Goal: Transaction & Acquisition: Book appointment/travel/reservation

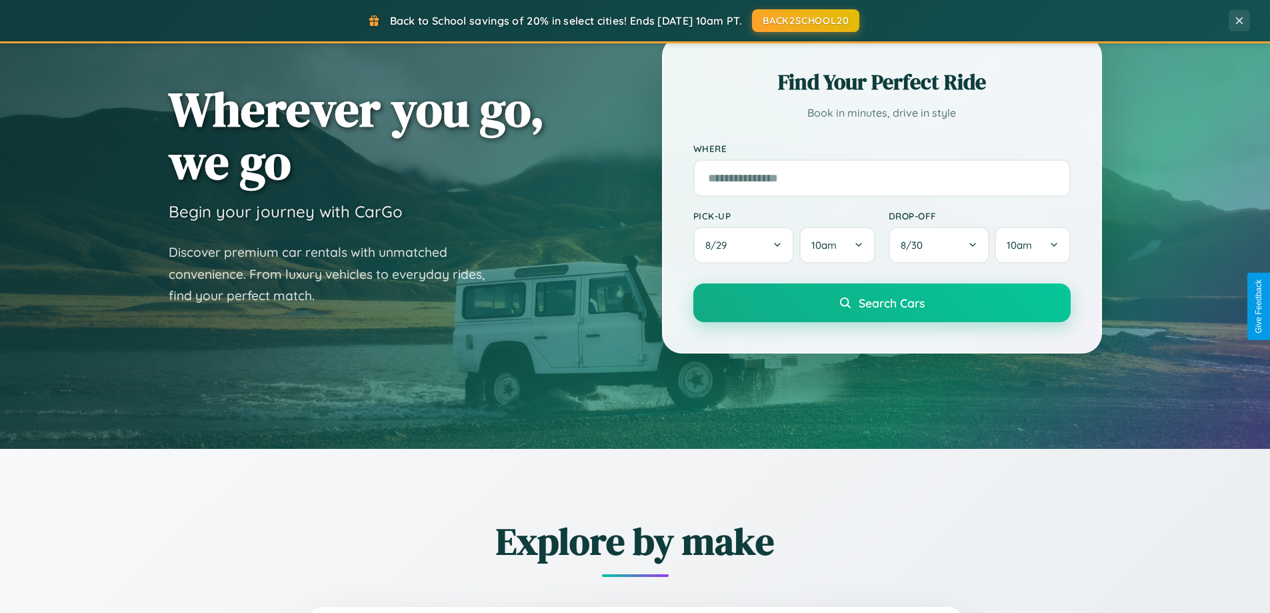
scroll to position [917, 0]
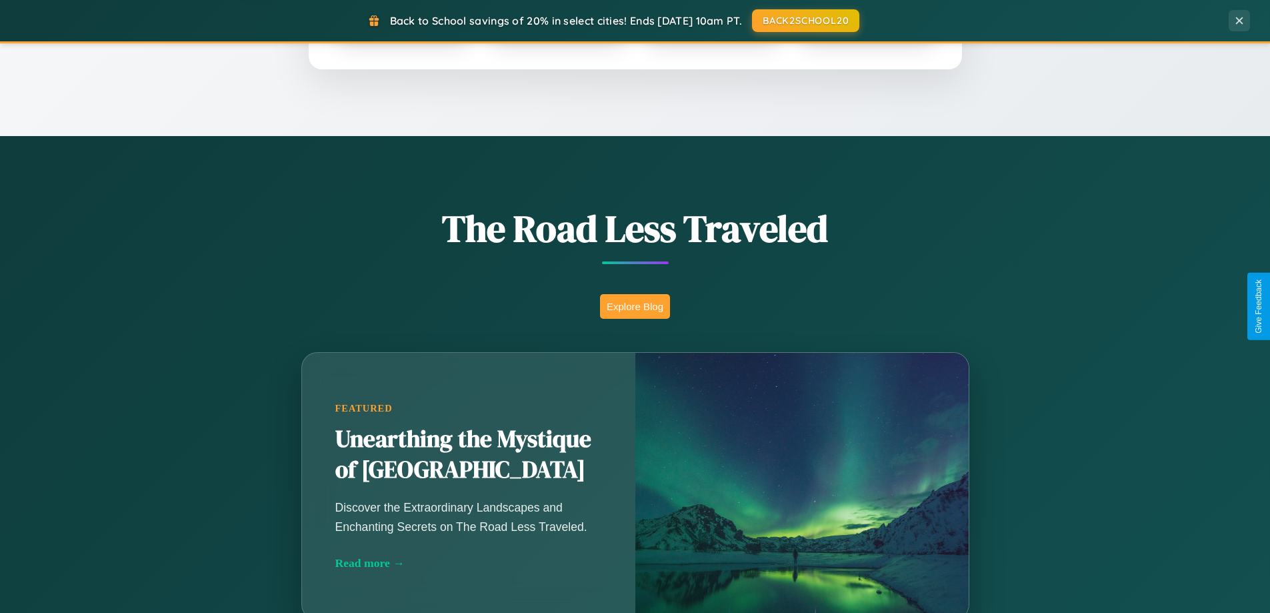
click at [635, 306] on button "Explore Blog" at bounding box center [635, 306] width 70 height 25
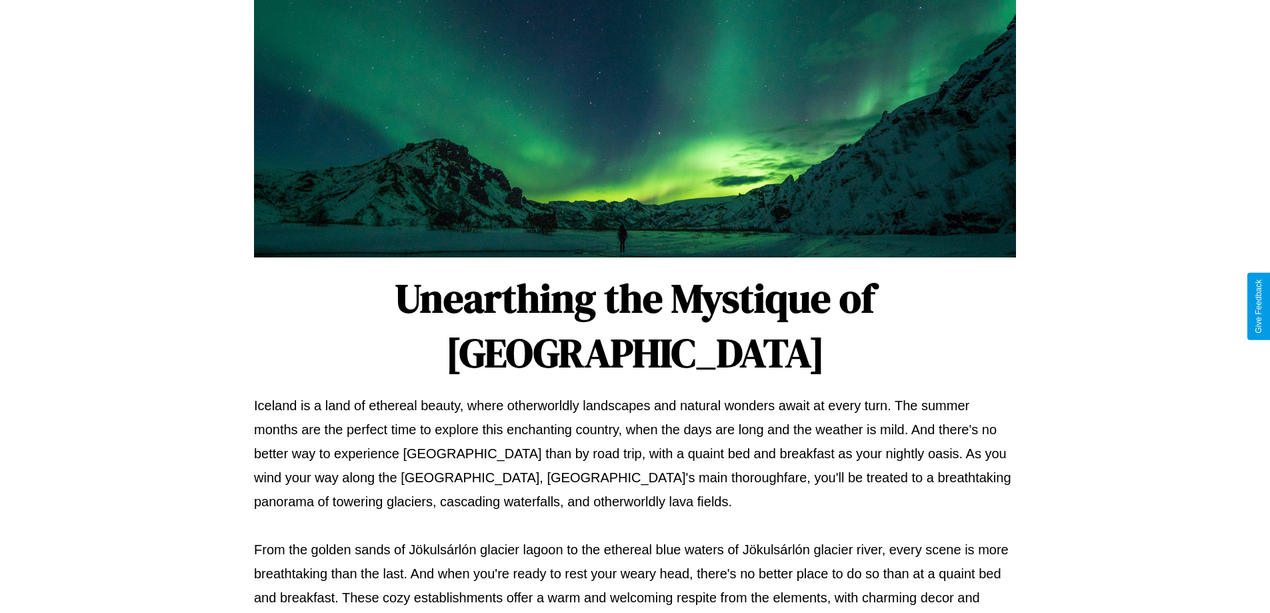
scroll to position [431, 0]
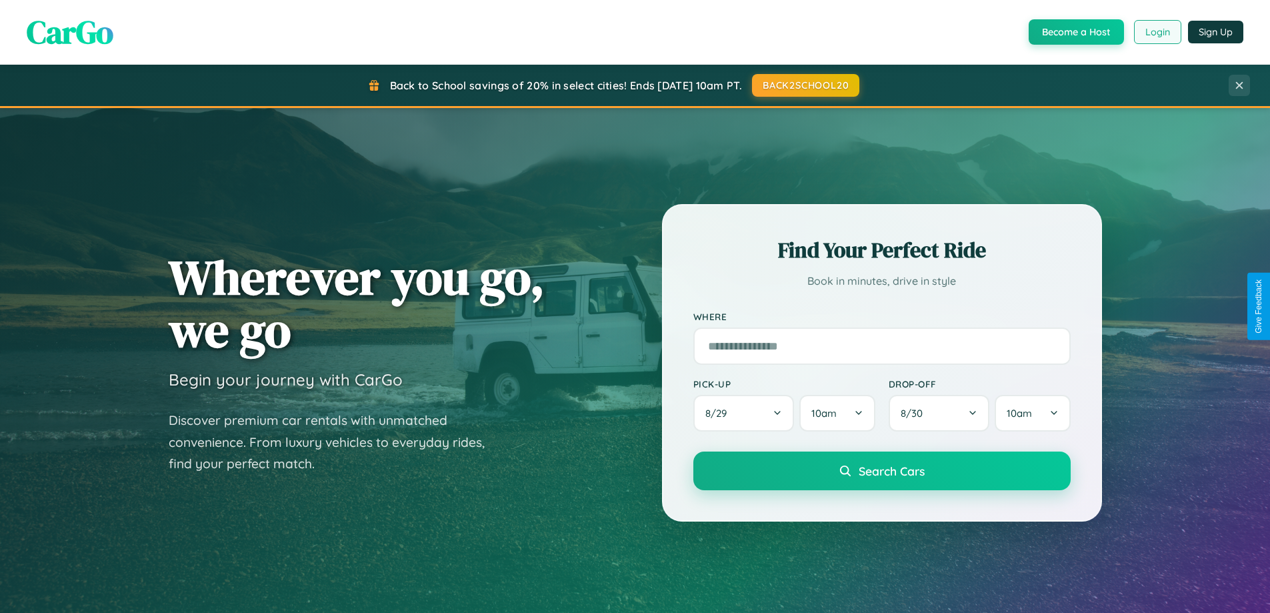
click at [1157, 32] on button "Login" at bounding box center [1157, 32] width 47 height 24
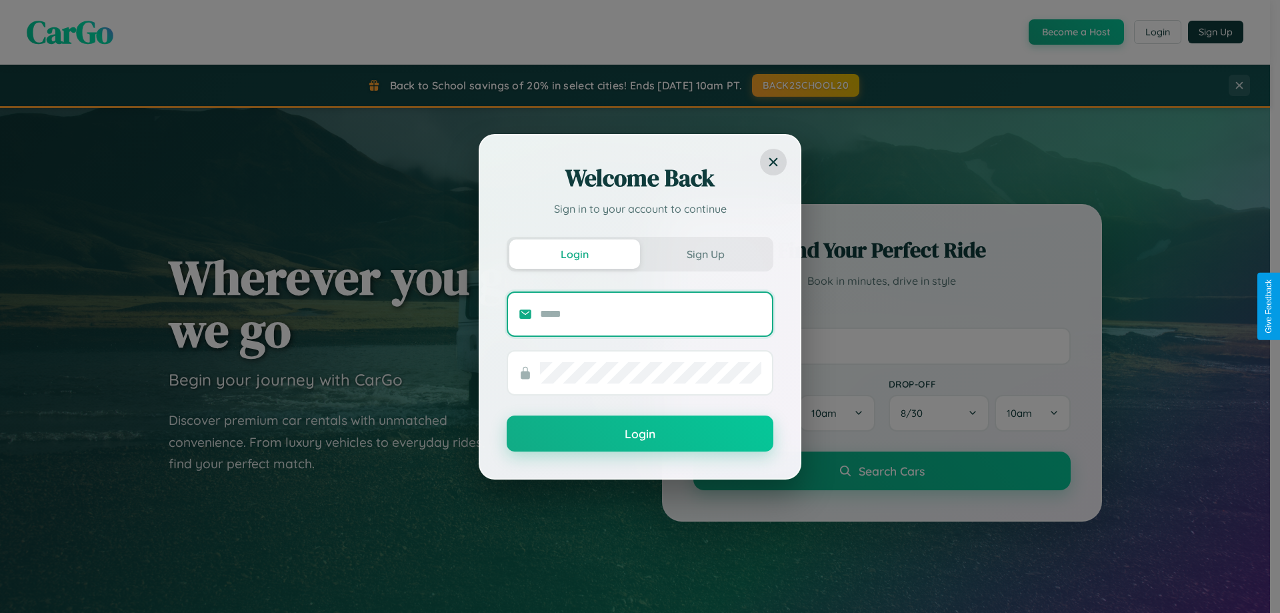
click at [651, 313] on input "text" at bounding box center [650, 313] width 221 height 21
type input "**********"
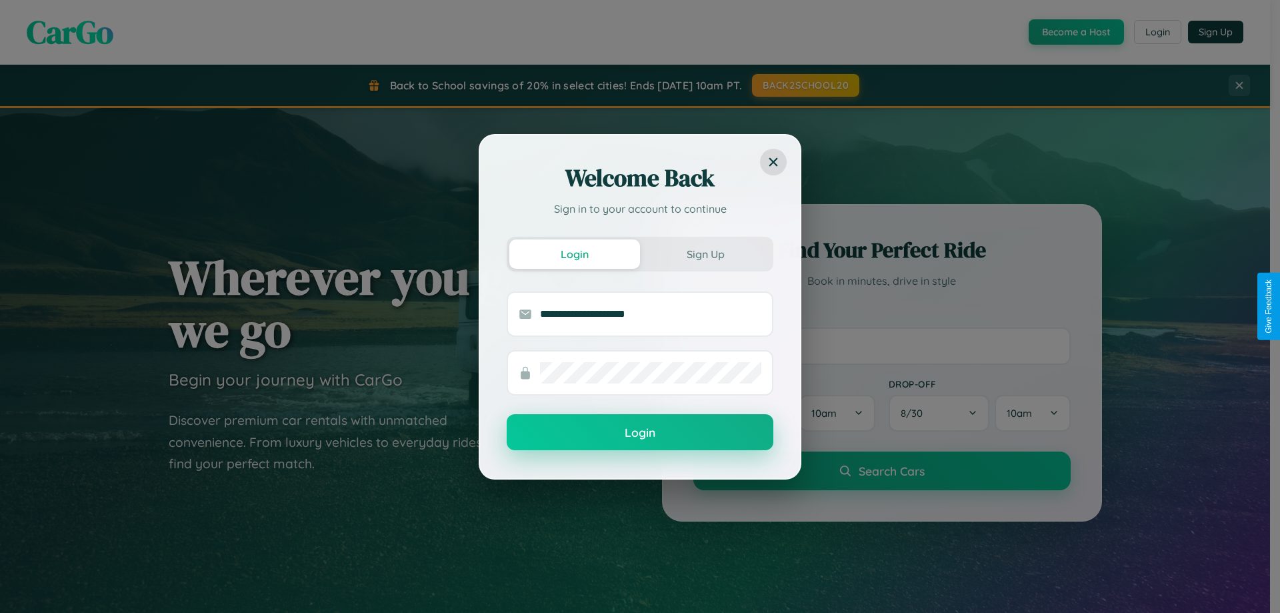
click at [640, 433] on button "Login" at bounding box center [640, 432] width 267 height 36
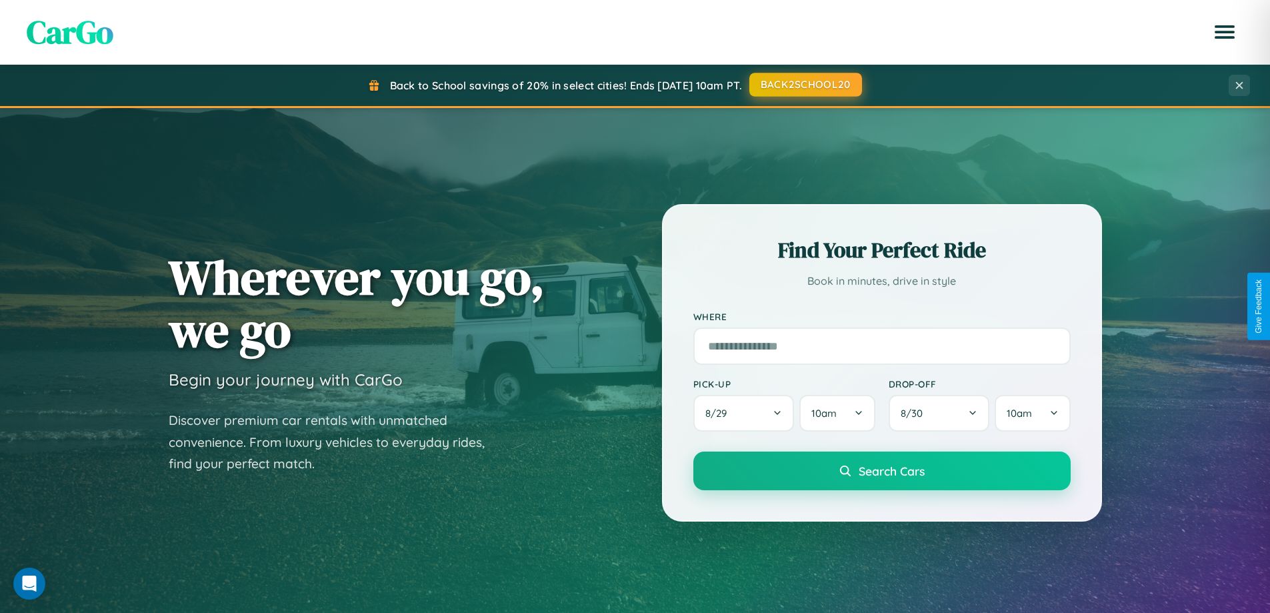
click at [805, 85] on button "BACK2SCHOOL20" at bounding box center [805, 85] width 113 height 24
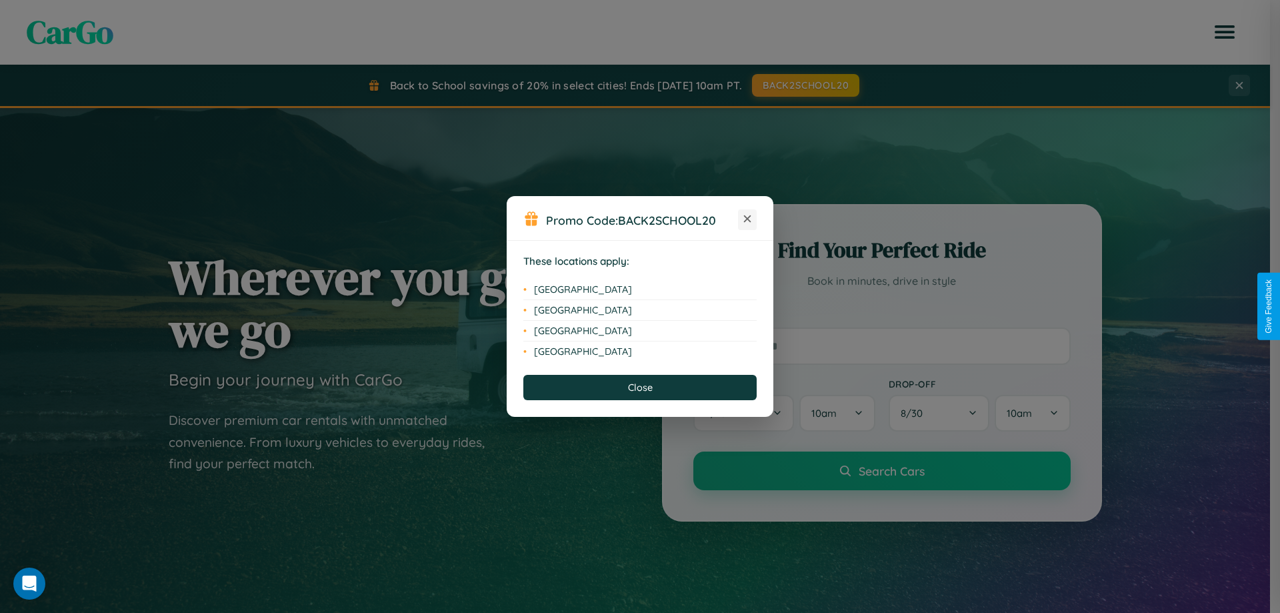
click at [747, 219] on icon at bounding box center [747, 218] width 7 height 7
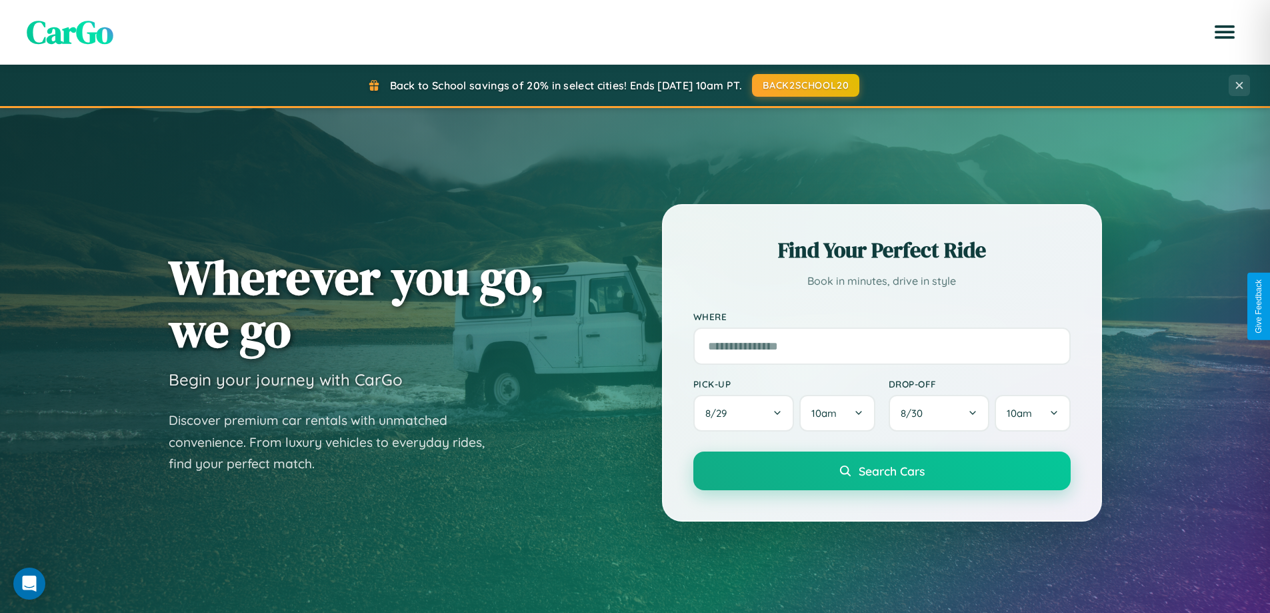
scroll to position [575, 0]
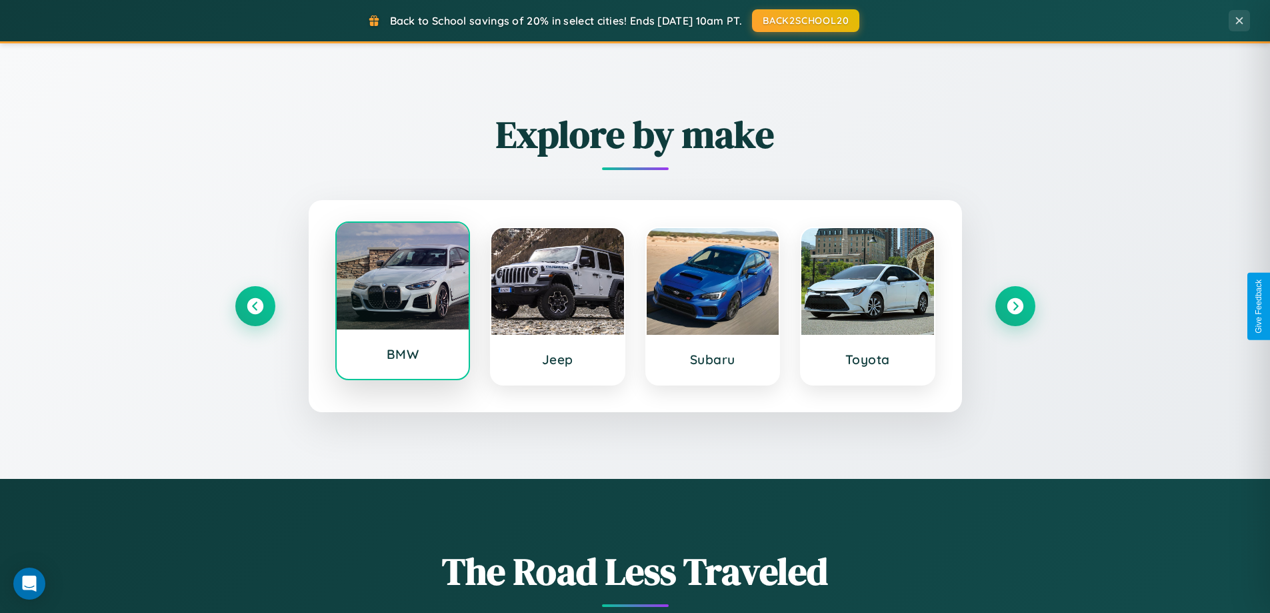
click at [402, 301] on div at bounding box center [403, 276] width 133 height 107
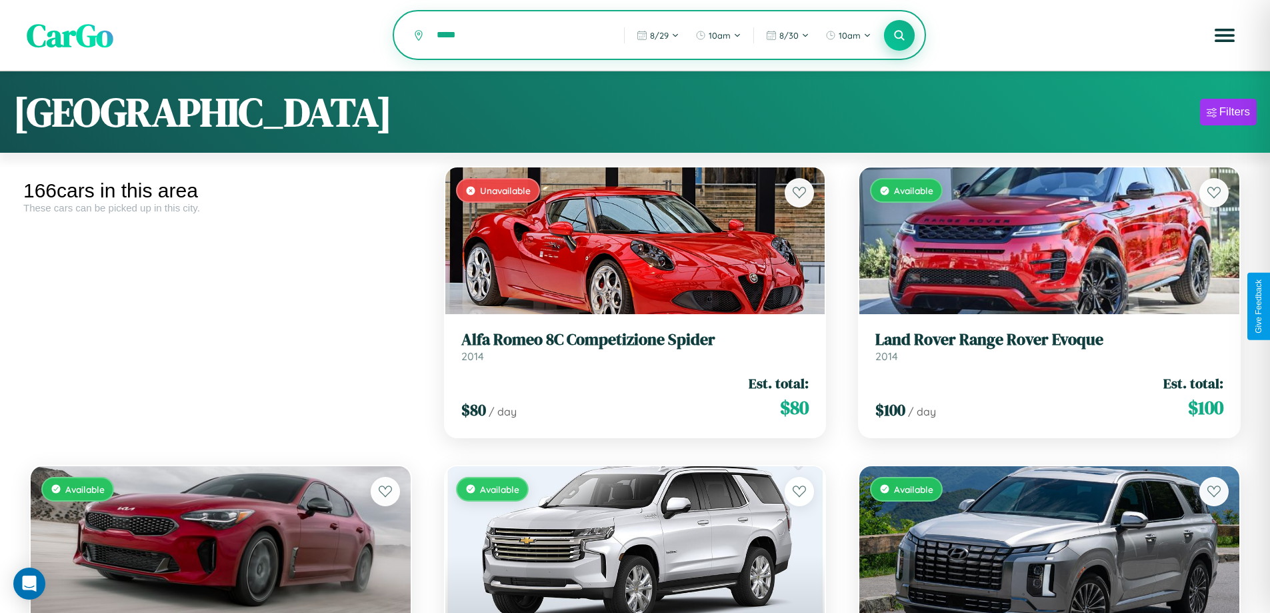
type input "*****"
click at [899, 36] on icon at bounding box center [899, 35] width 13 height 13
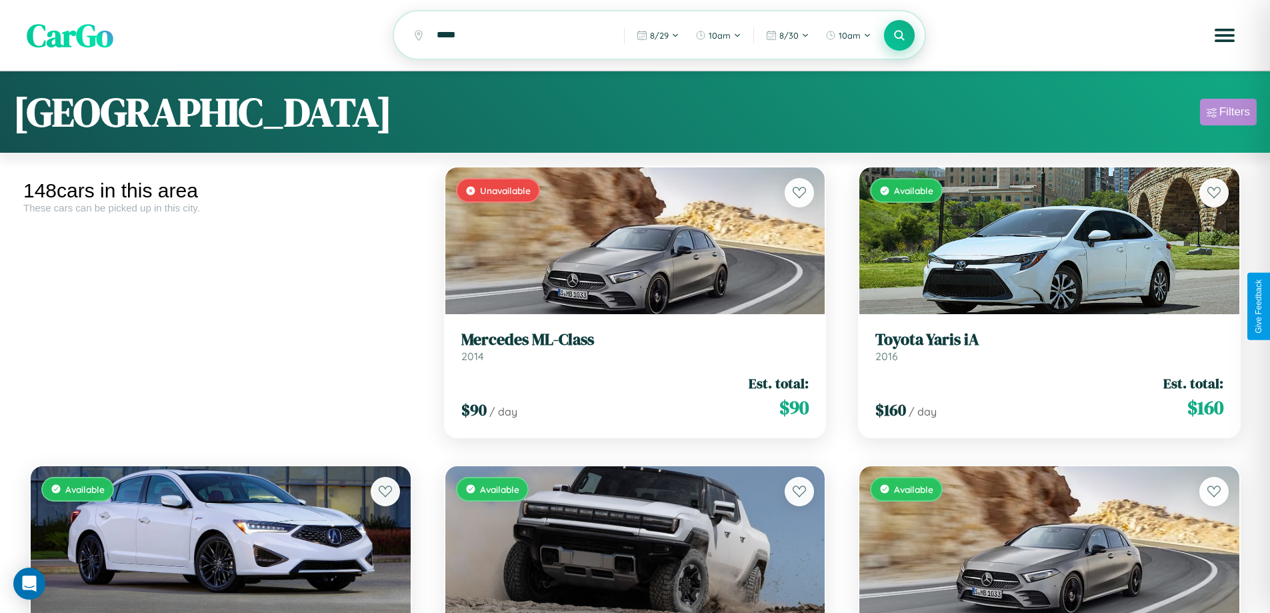
click at [1228, 114] on div "Filters" at bounding box center [1234, 111] width 31 height 13
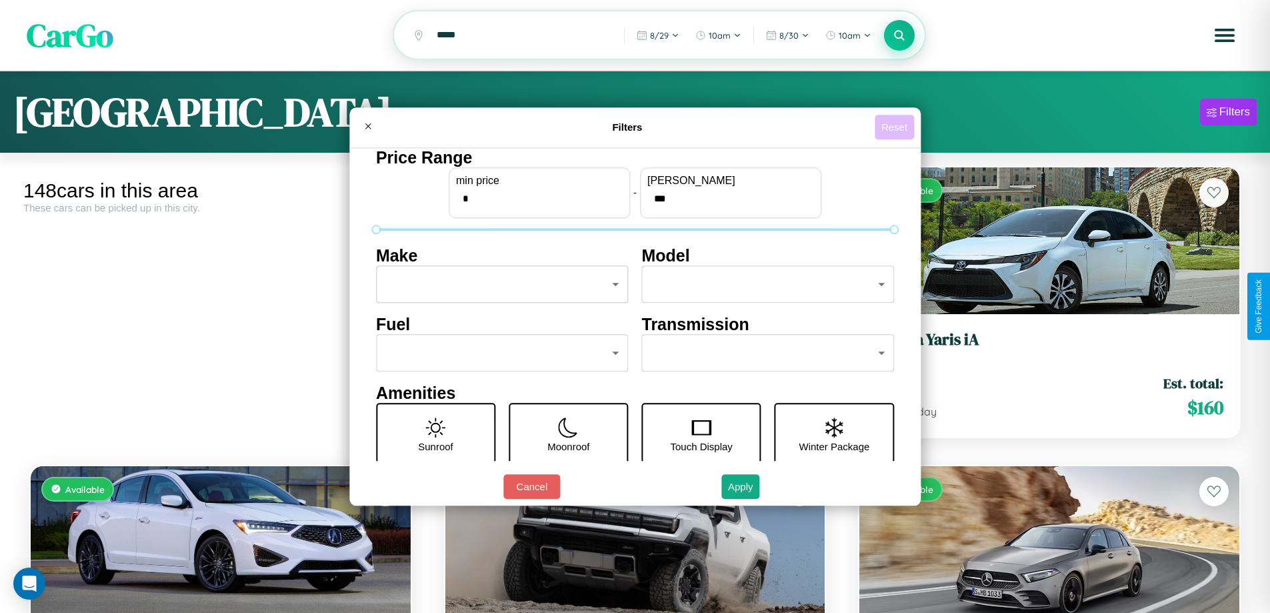
click at [896, 127] on button "Reset" at bounding box center [894, 127] width 39 height 25
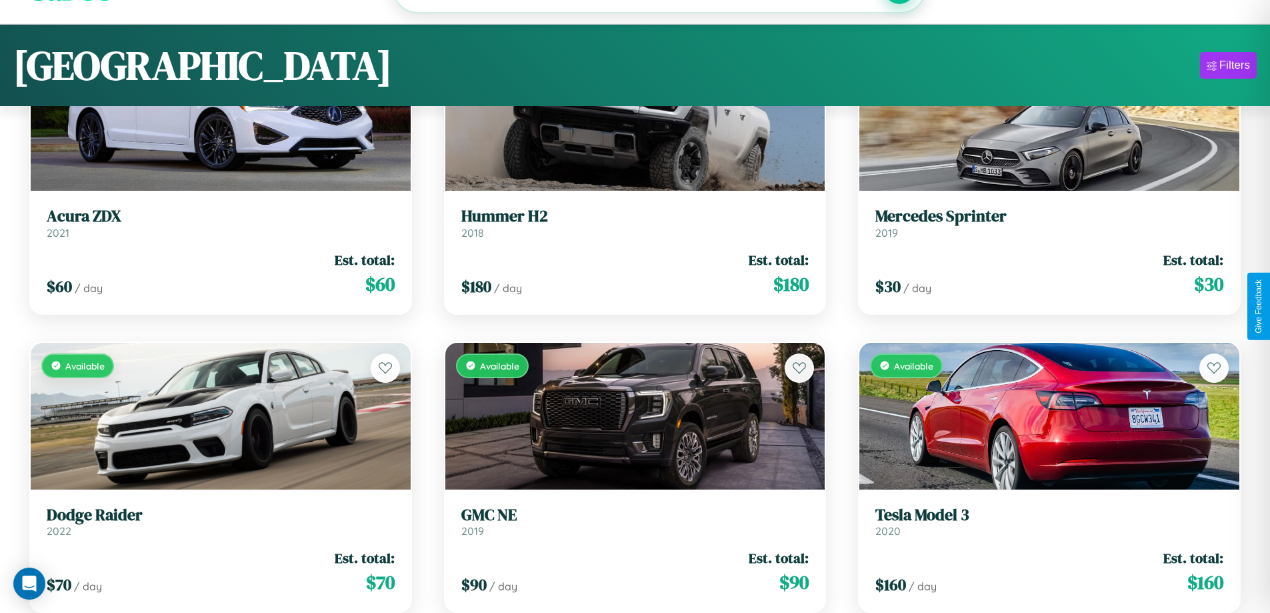
scroll to position [13323, 0]
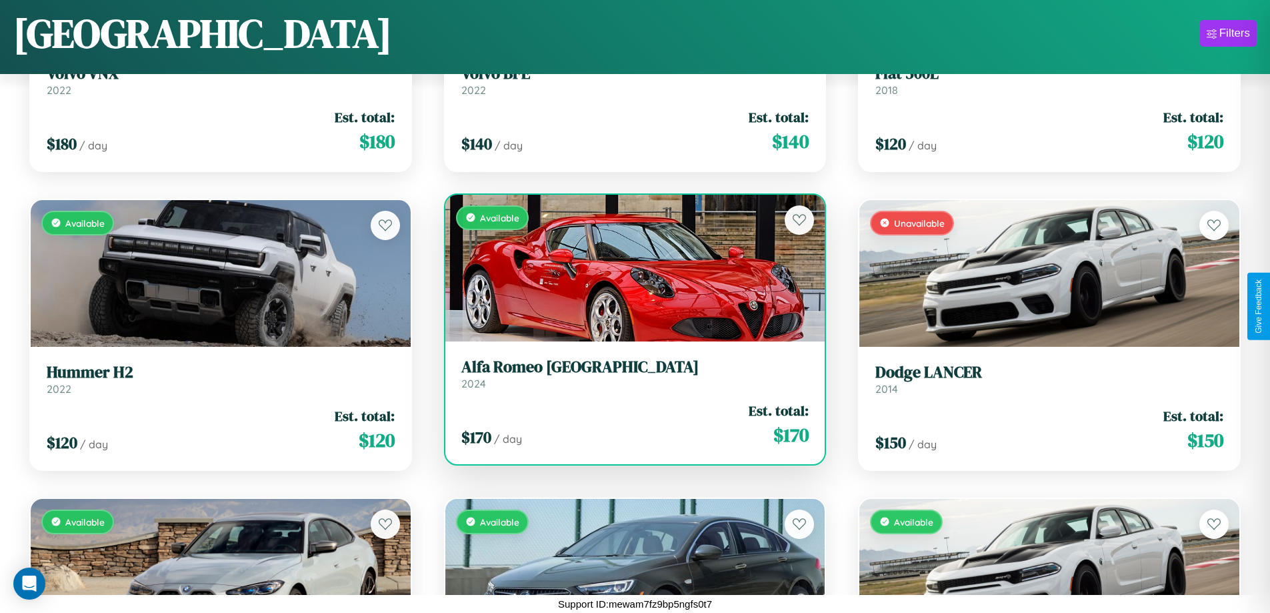
click at [629, 379] on link "Alfa Romeo Milano 2024" at bounding box center [635, 373] width 348 height 33
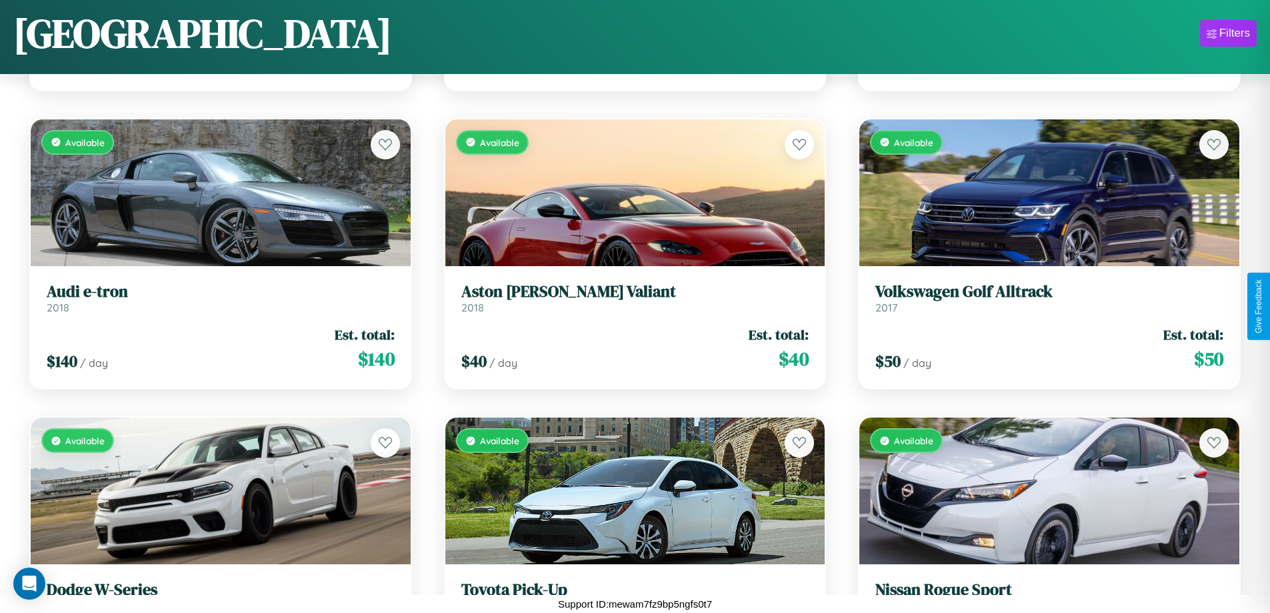
scroll to position [11531, 0]
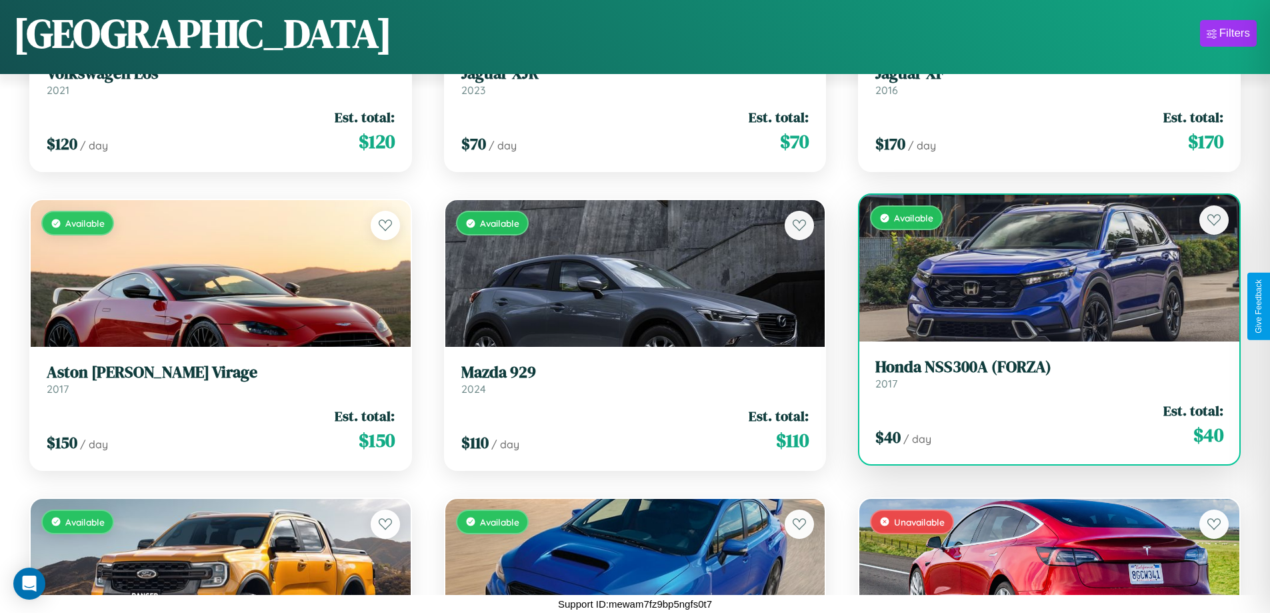
click at [1041, 379] on link "Honda NSS300A (FORZA) 2017" at bounding box center [1049, 373] width 348 height 33
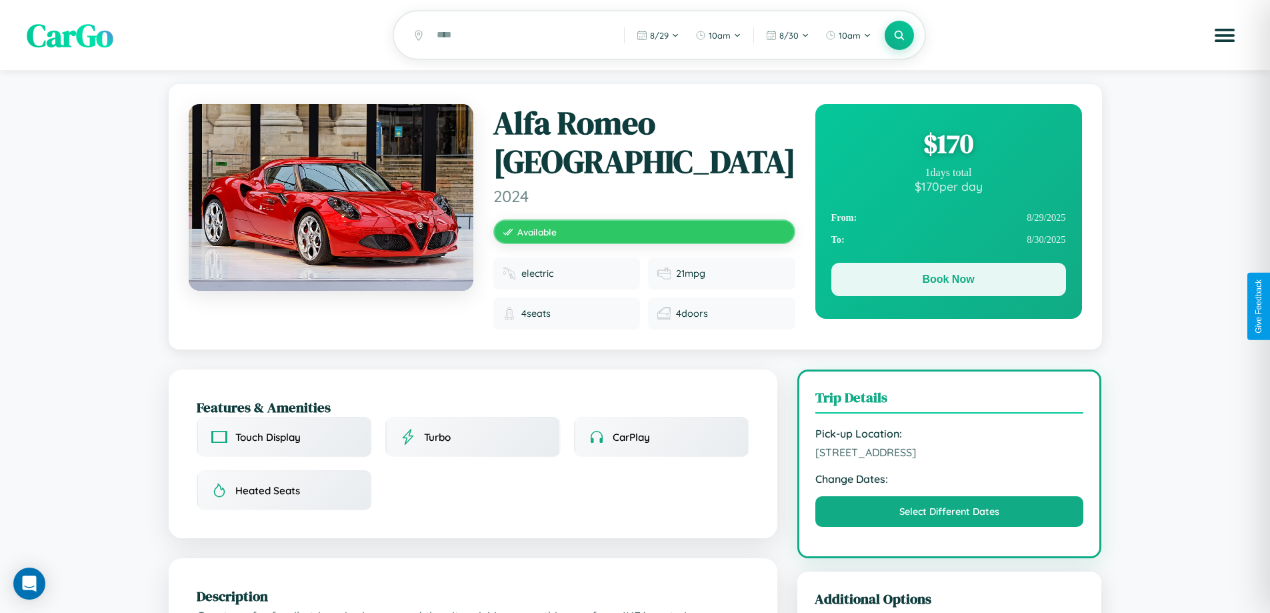
click at [948, 281] on button "Book Now" at bounding box center [948, 279] width 235 height 33
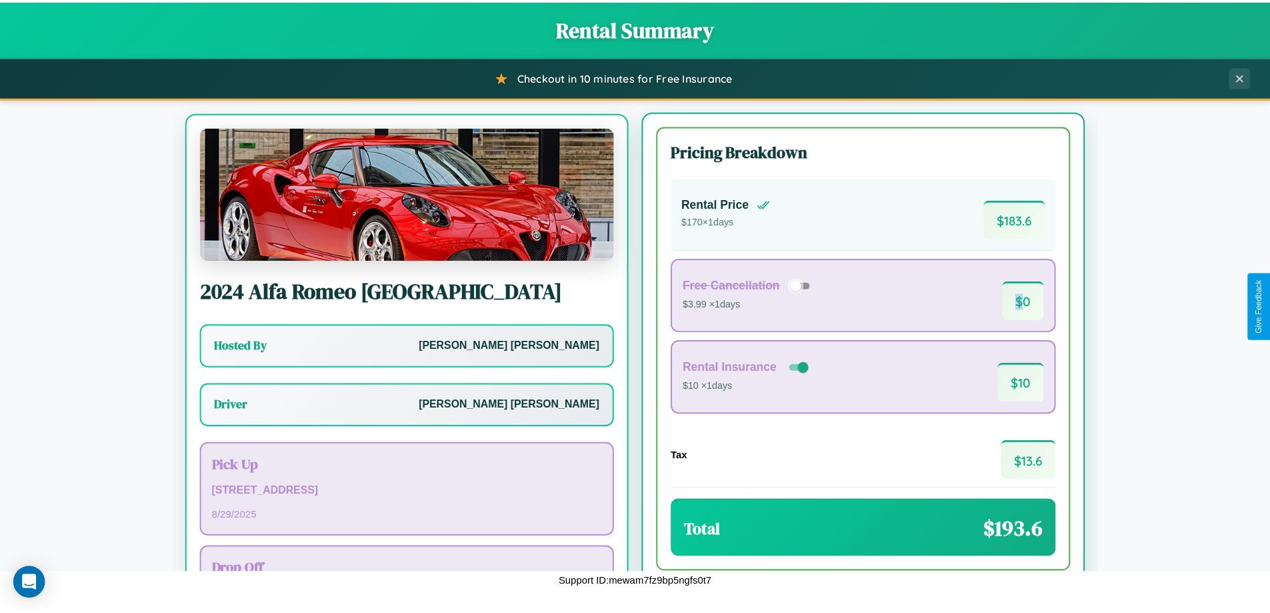
scroll to position [62, 0]
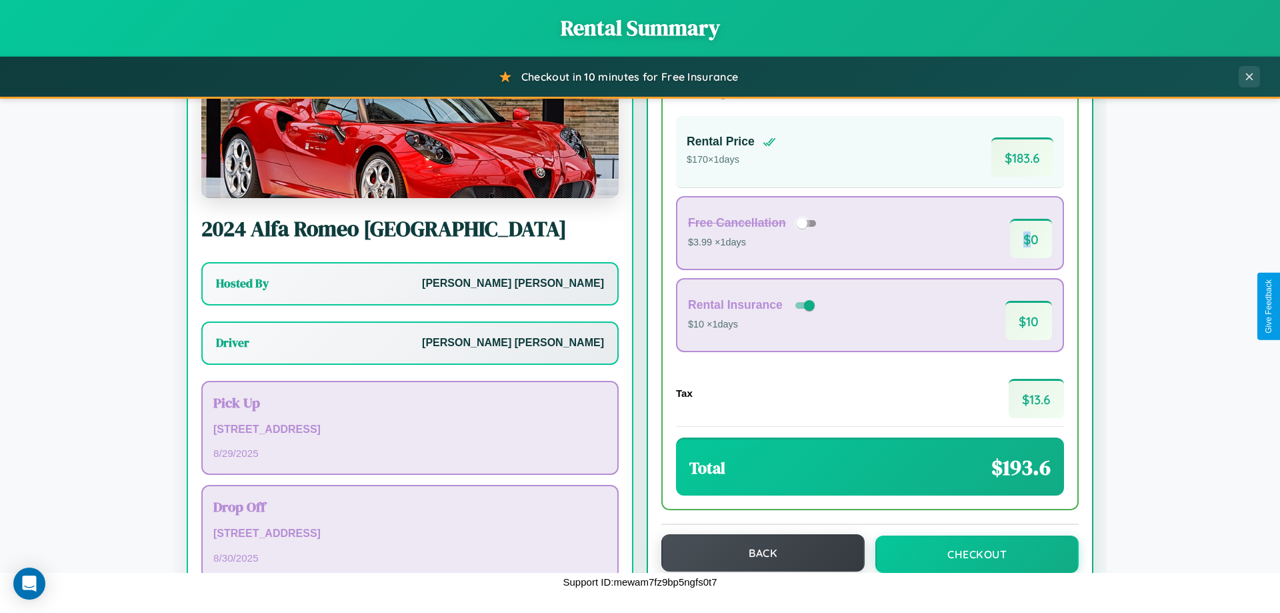
click at [757, 553] on button "Back" at bounding box center [762, 552] width 203 height 37
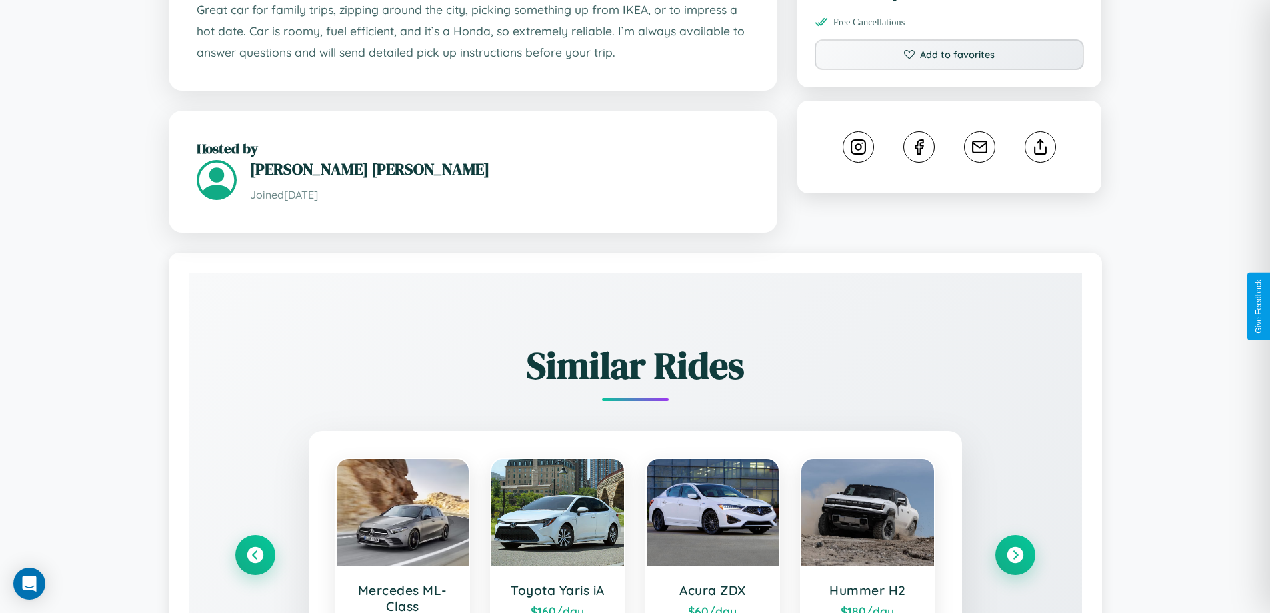
scroll to position [781, 0]
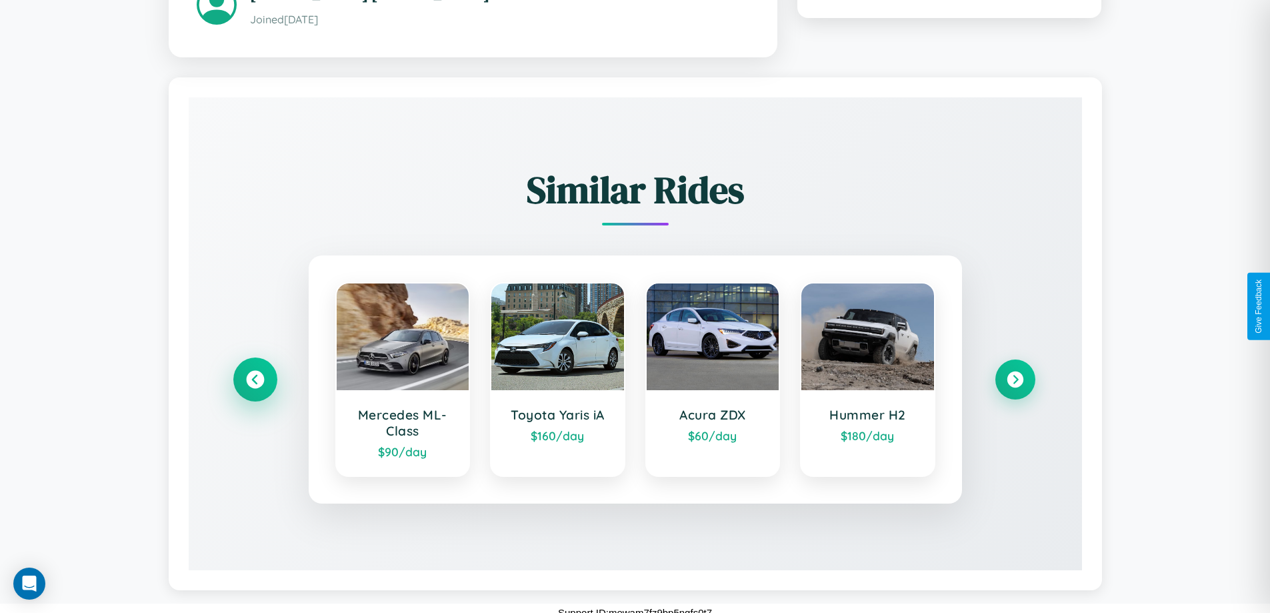
click at [255, 371] on icon at bounding box center [255, 380] width 18 height 18
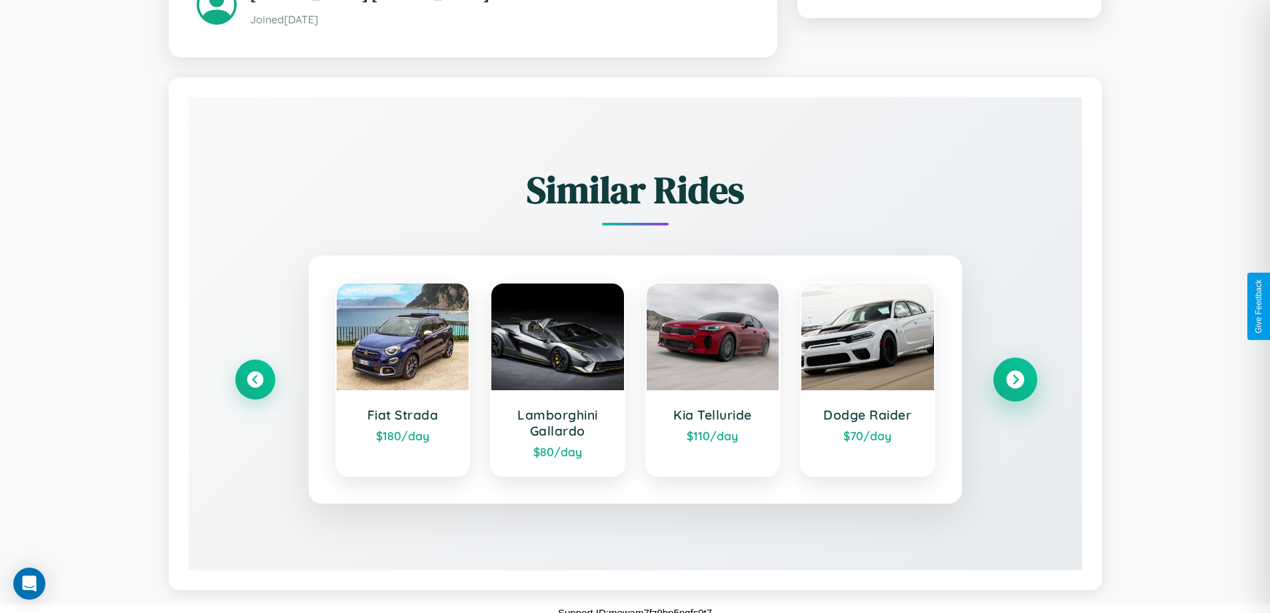
click at [1015, 371] on icon at bounding box center [1015, 380] width 18 height 18
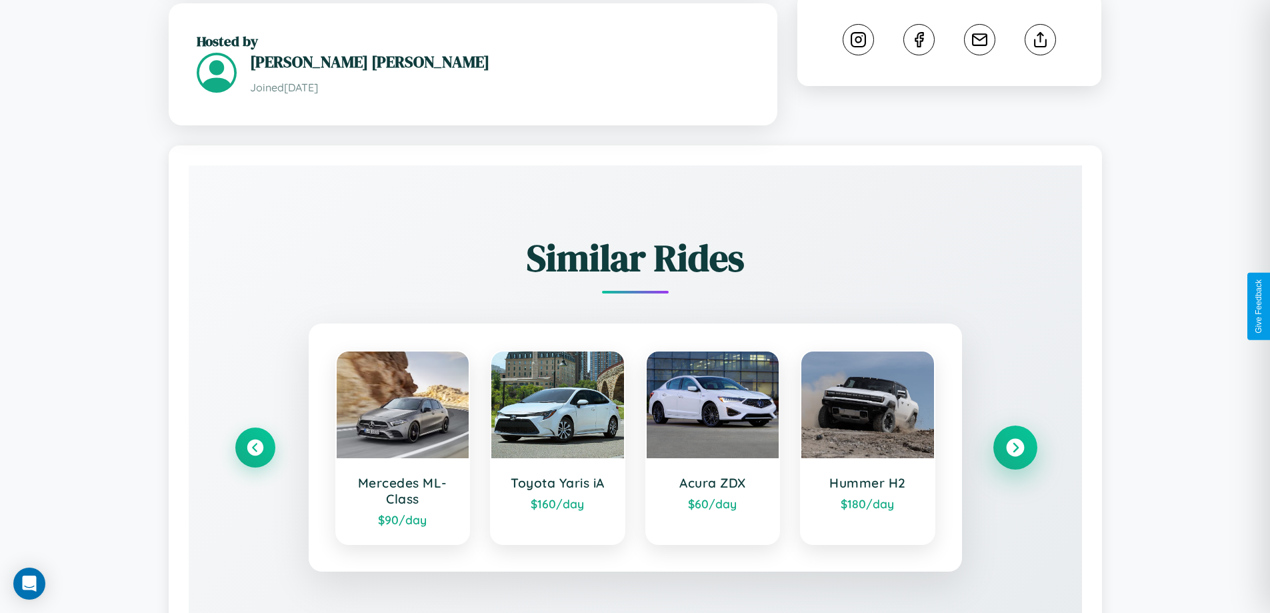
scroll to position [346, 0]
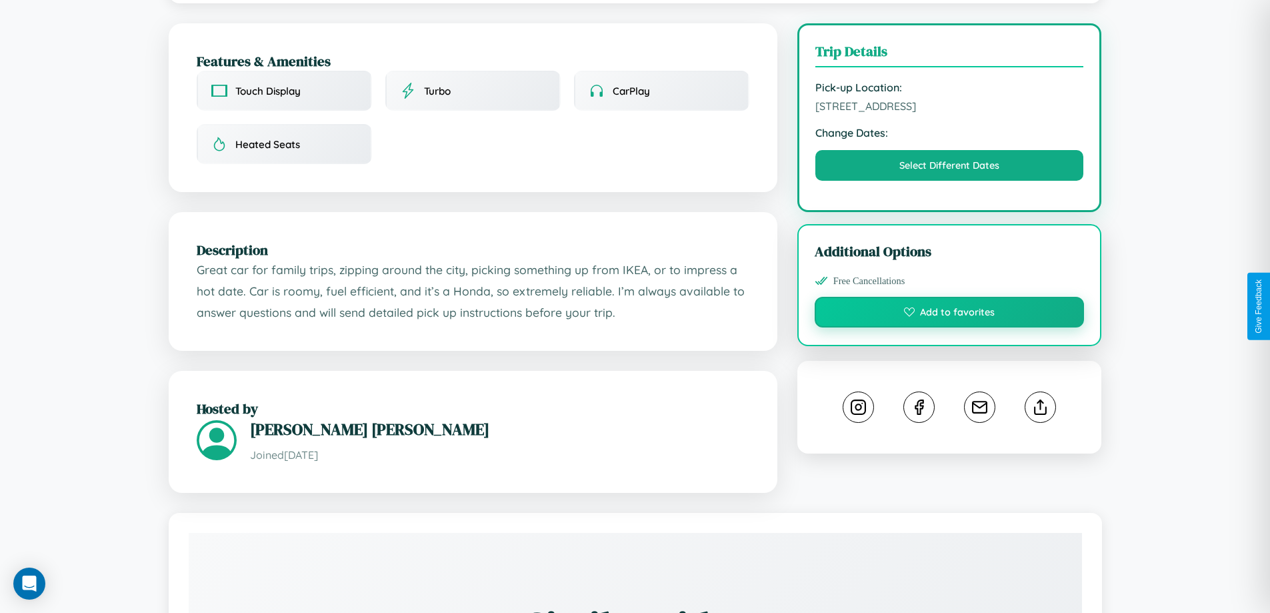
click at [949, 303] on button "Add to favorites" at bounding box center [950, 312] width 270 height 31
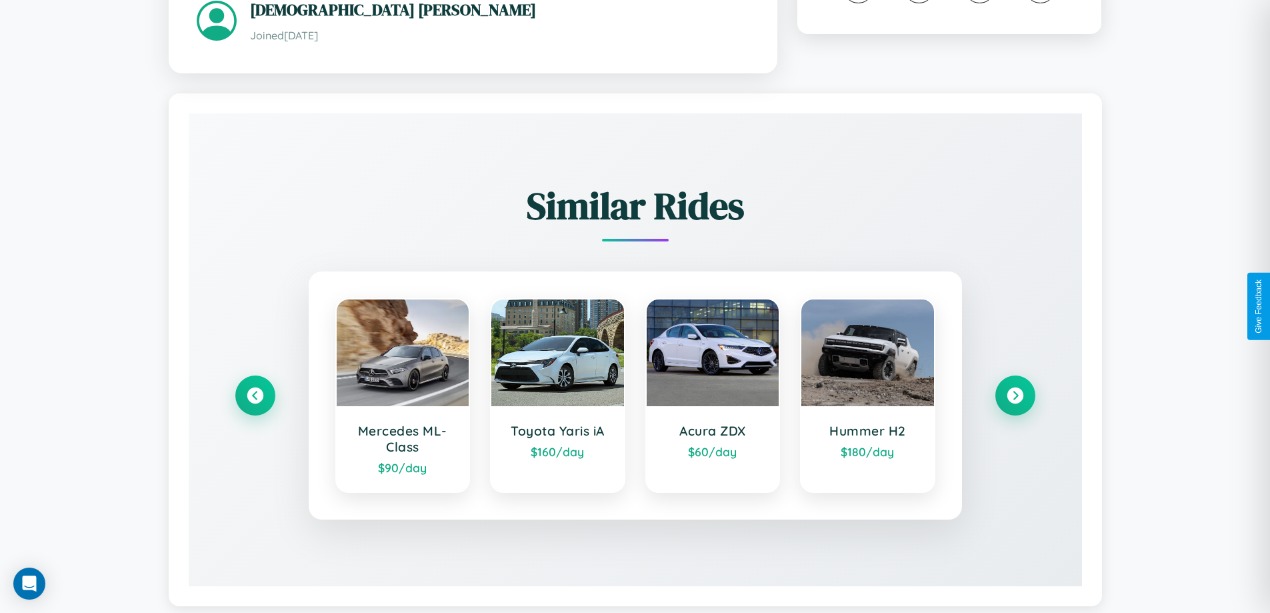
scroll to position [792, 0]
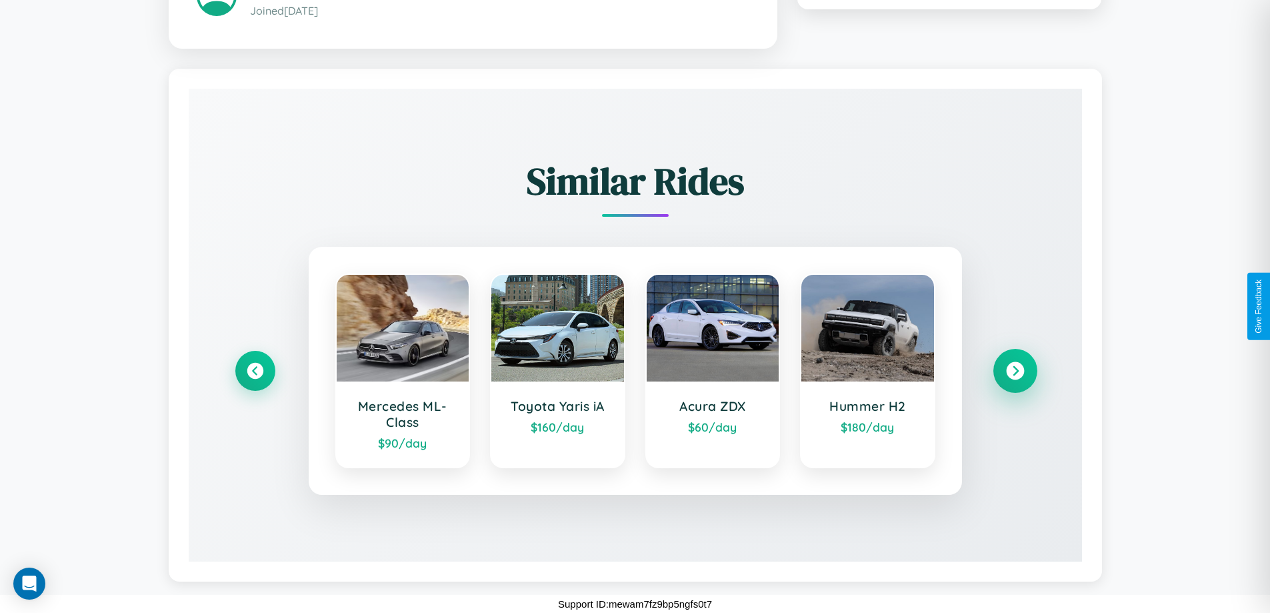
click at [1015, 370] on icon at bounding box center [1015, 371] width 18 height 18
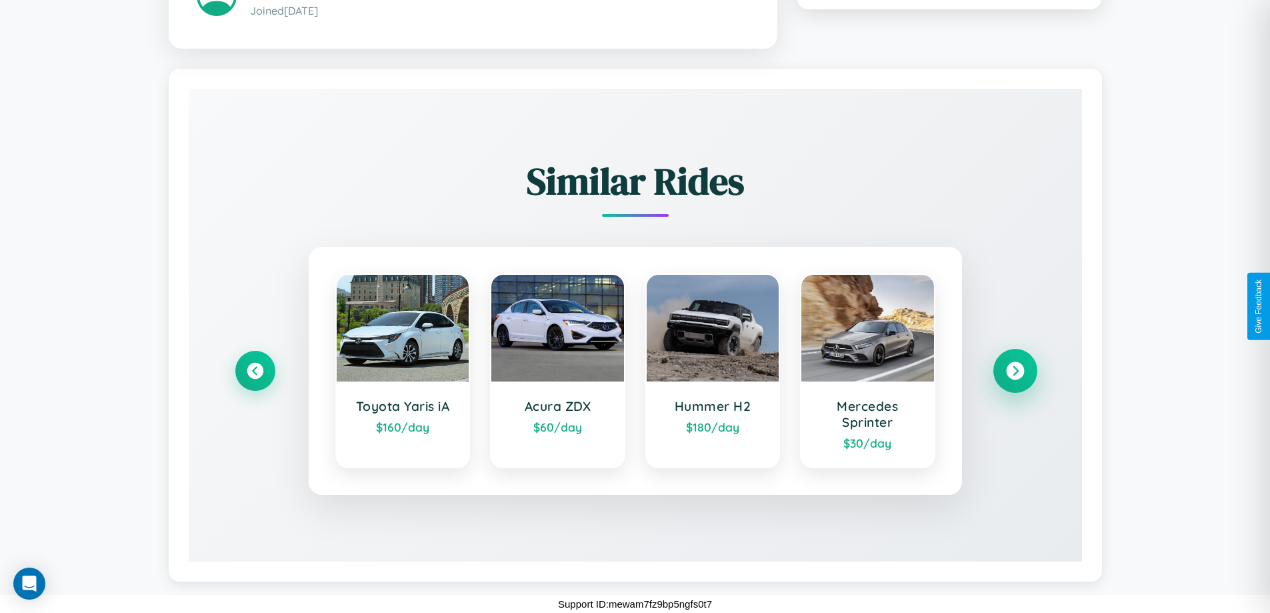
click at [1015, 370] on icon at bounding box center [1015, 371] width 18 height 18
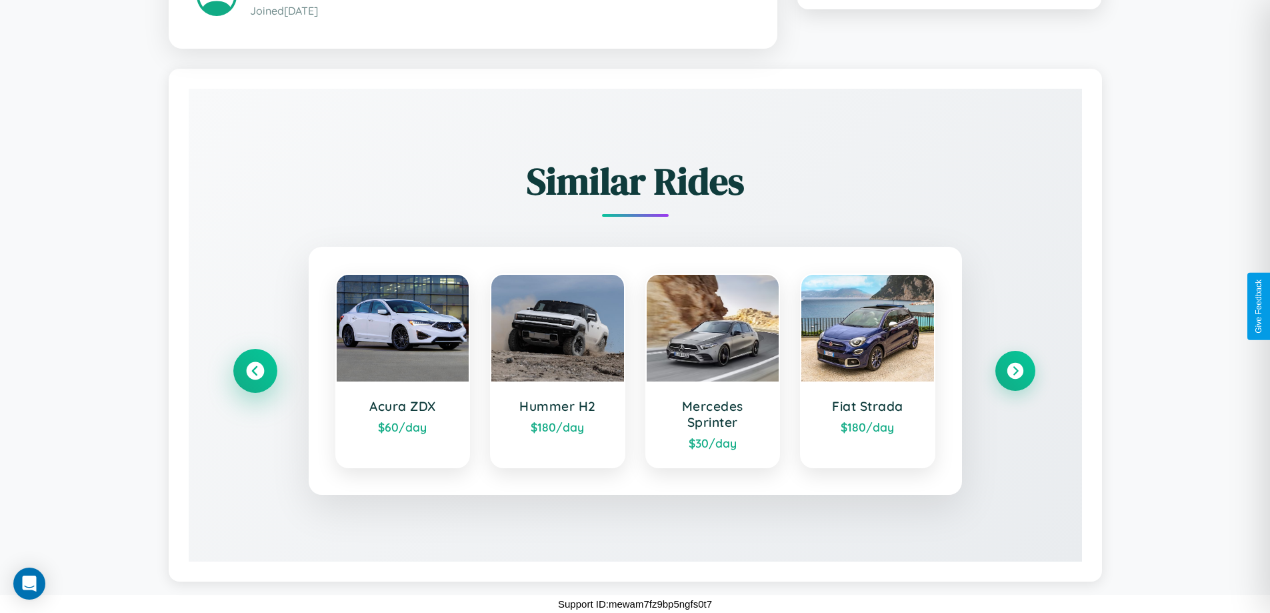
click at [255, 370] on icon at bounding box center [255, 371] width 18 height 18
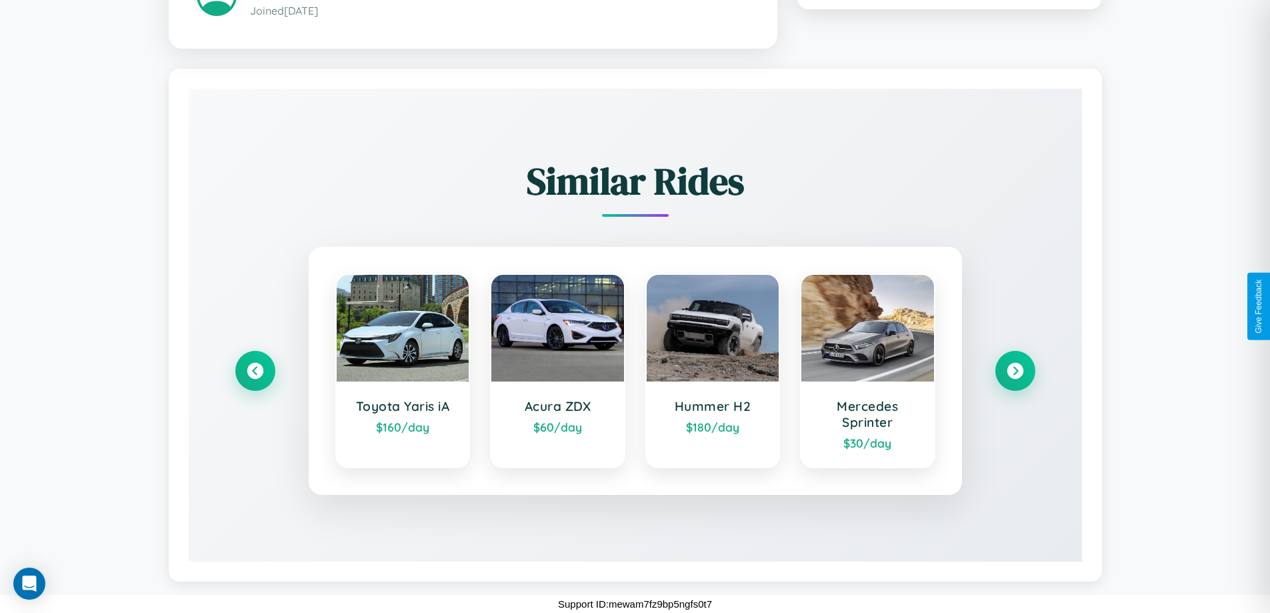
scroll to position [0, 0]
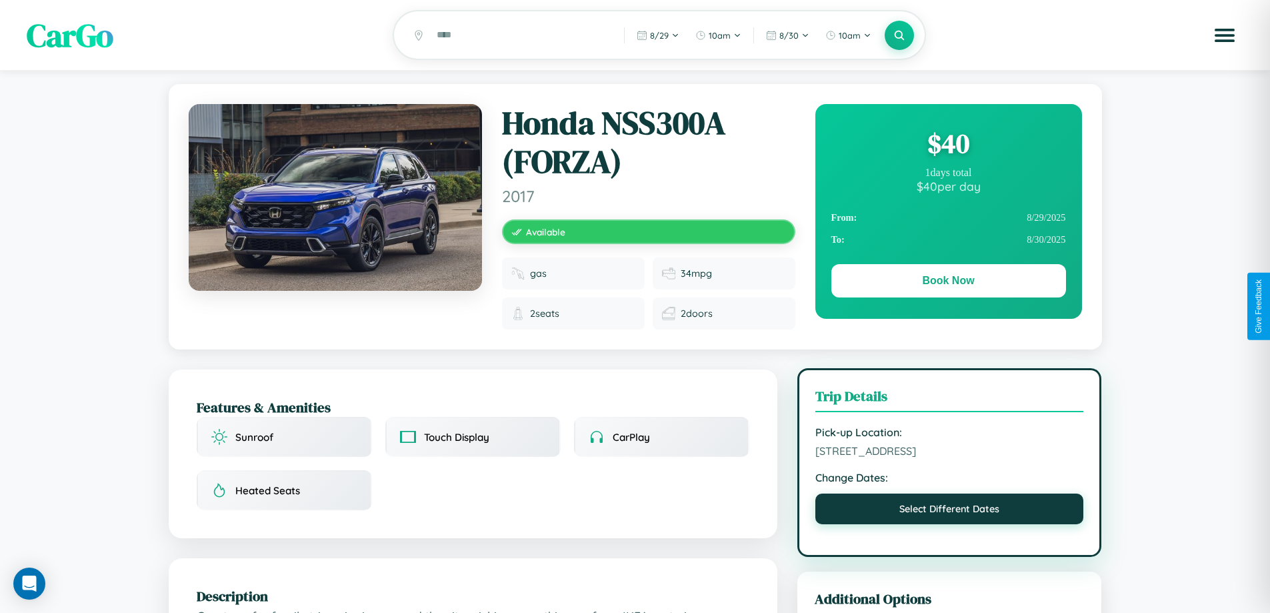
click at [949, 511] on button "Select Different Dates" at bounding box center [949, 508] width 269 height 31
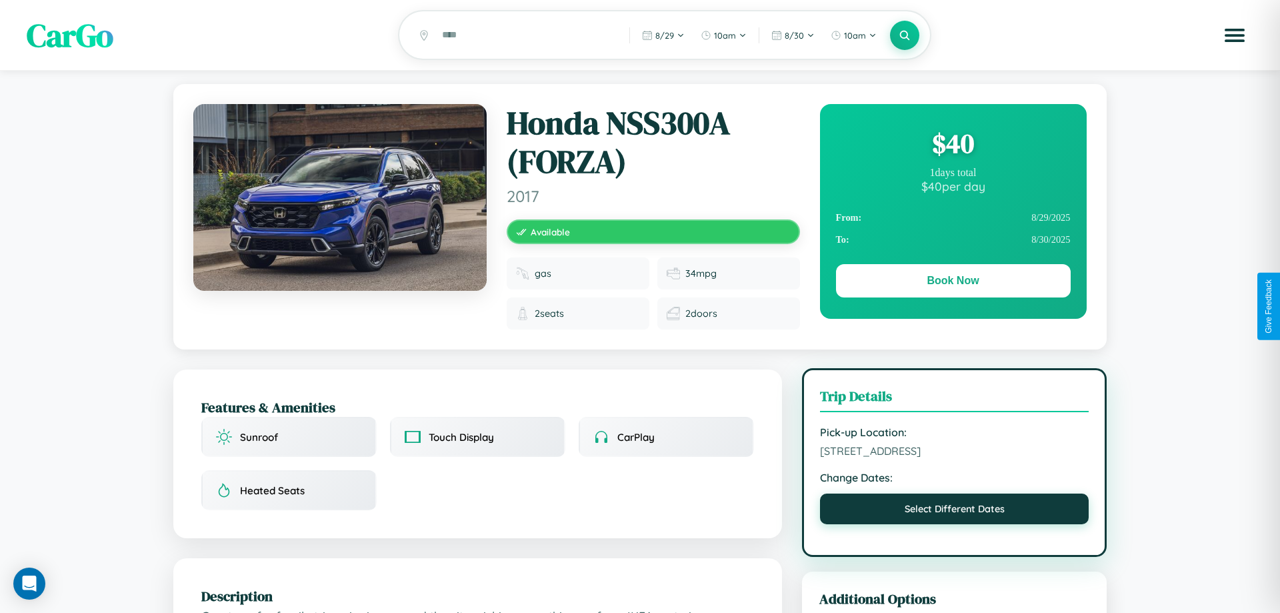
select select "*"
select select "****"
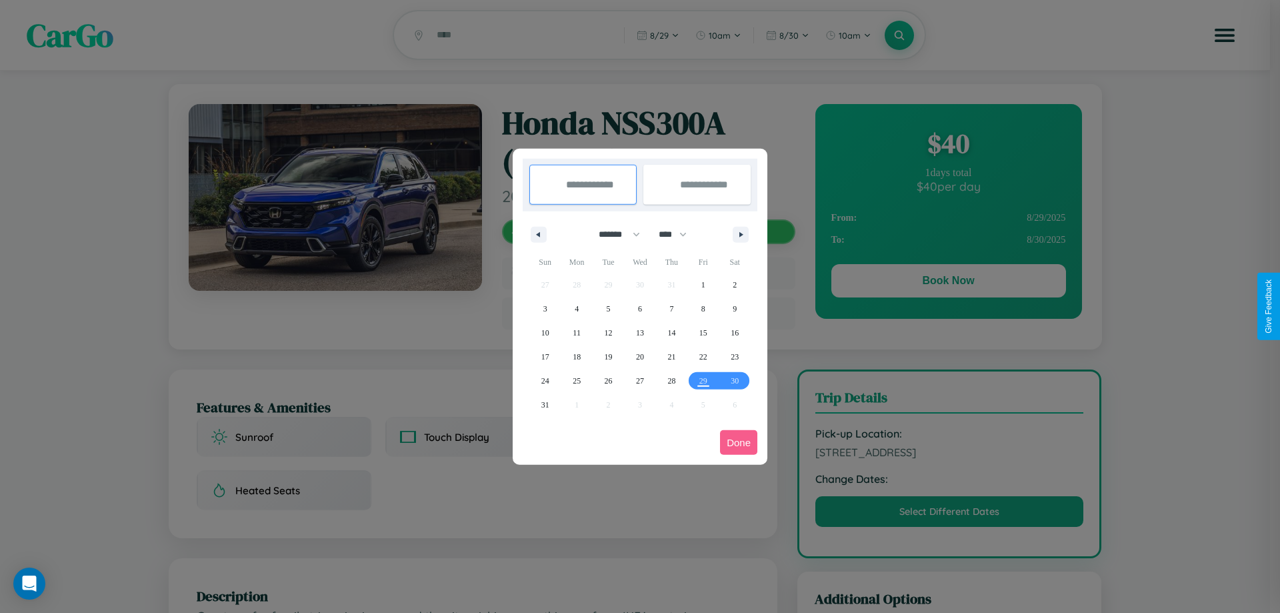
drag, startPoint x: 613, startPoint y: 234, endPoint x: 640, endPoint y: 267, distance: 42.7
click at [613, 234] on select "******* ******** ***** ***** *** **** **** ****** ********* ******* ******** **…" at bounding box center [617, 234] width 57 height 22
select select "*"
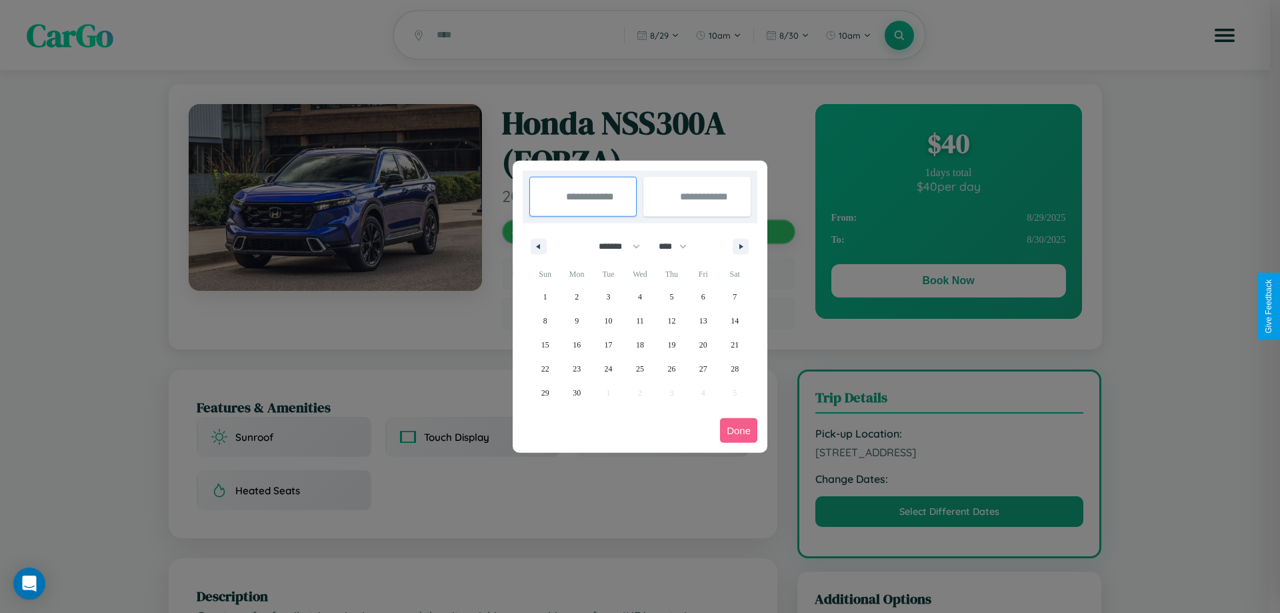
click at [679, 246] on select "**** **** **** **** **** **** **** **** **** **** **** **** **** **** **** ****…" at bounding box center [672, 246] width 40 height 22
select select "****"
click at [639, 296] on span "3" at bounding box center [640, 297] width 4 height 24
type input "**********"
click at [545, 320] on span "7" at bounding box center [545, 321] width 4 height 24
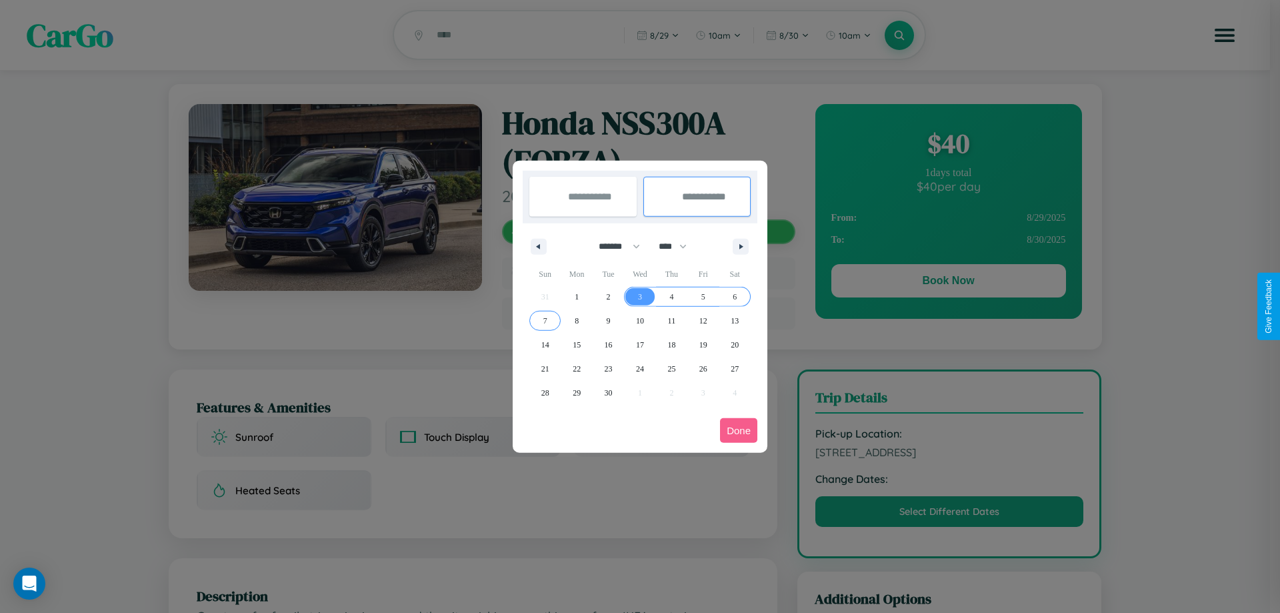
type input "**********"
click at [739, 430] on button "Done" at bounding box center [738, 430] width 37 height 25
